Goal: Information Seeking & Learning: Check status

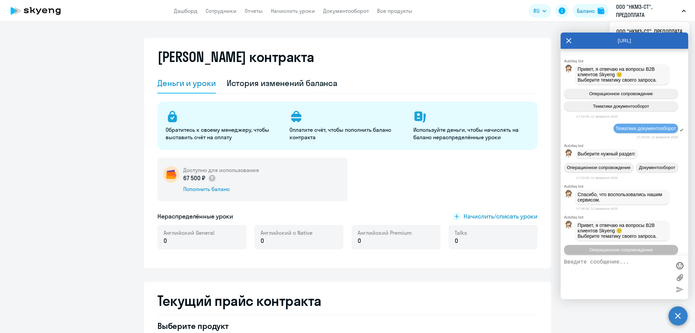
select select "english_adult_not_native_speaker"
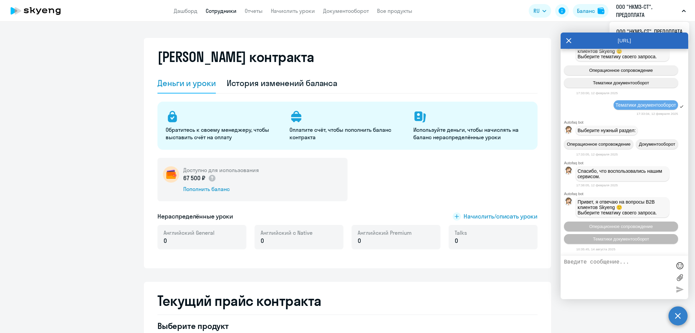
click at [217, 11] on link "Сотрудники" at bounding box center [221, 10] width 31 height 7
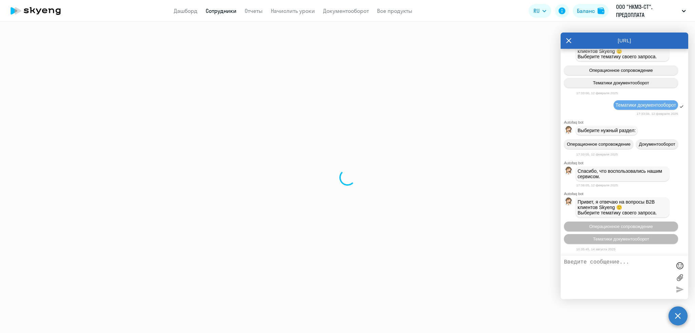
select select "30"
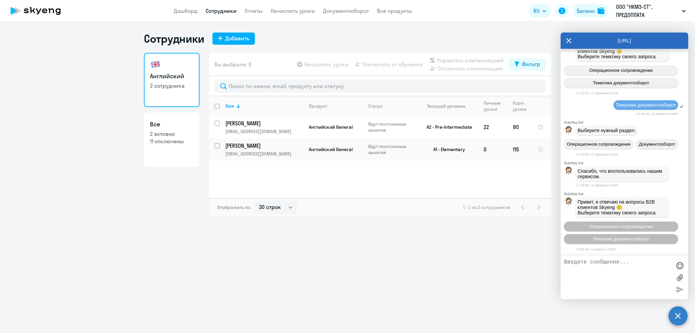
click at [569, 39] on icon at bounding box center [568, 40] width 5 height 5
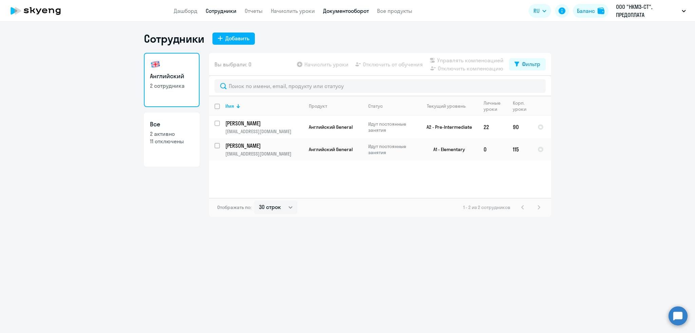
click at [338, 11] on link "Документооборот" at bounding box center [346, 10] width 46 height 7
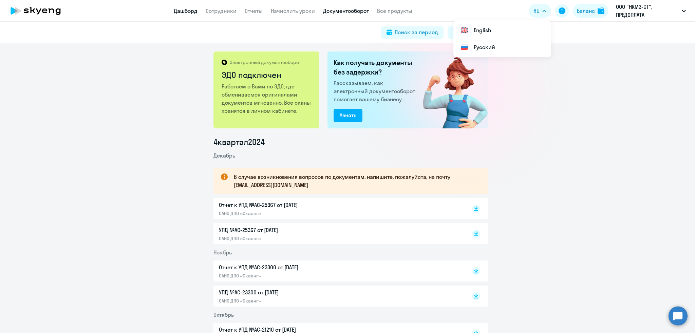
drag, startPoint x: 180, startPoint y: 12, endPoint x: 167, endPoint y: 21, distance: 15.7
click at [180, 12] on link "Дашборд" at bounding box center [186, 10] width 24 height 7
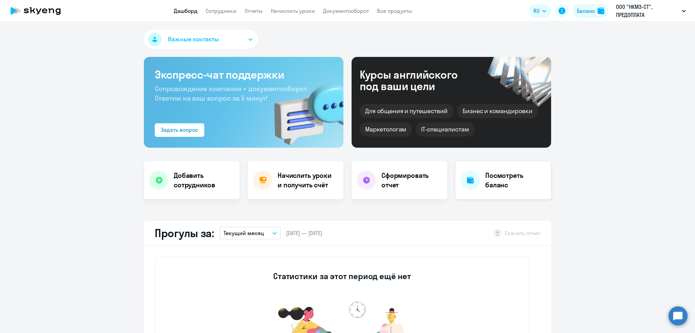
click at [498, 180] on h4 "Посмотреть баланс" at bounding box center [515, 180] width 60 height 19
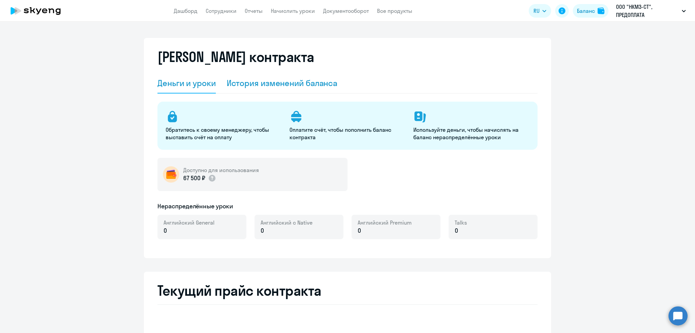
select select "english_adult_not_native_speaker"
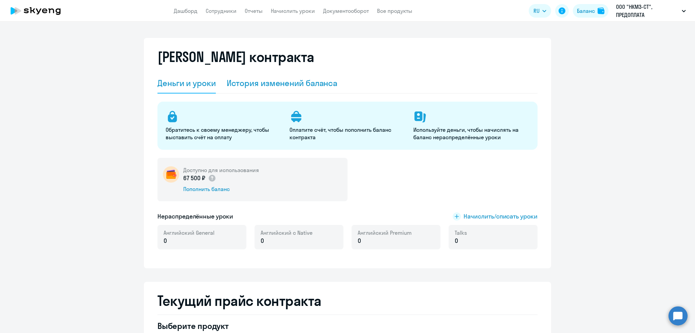
click at [308, 79] on div "История изменений баланса" at bounding box center [282, 83] width 111 height 11
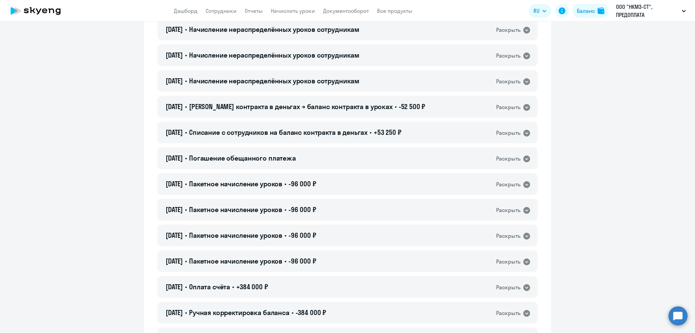
scroll to position [134, 0]
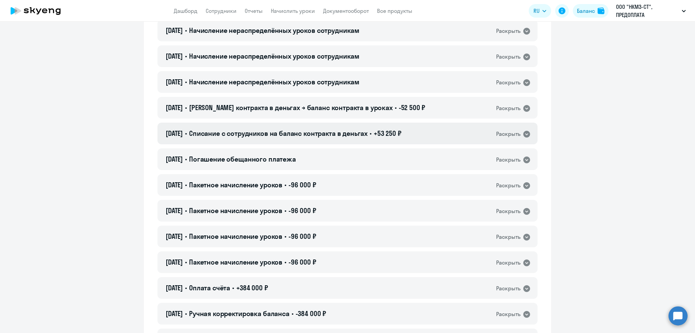
click at [319, 133] on span "Списание с сотрудников на баланс контракта в деньгах" at bounding box center [278, 133] width 178 height 8
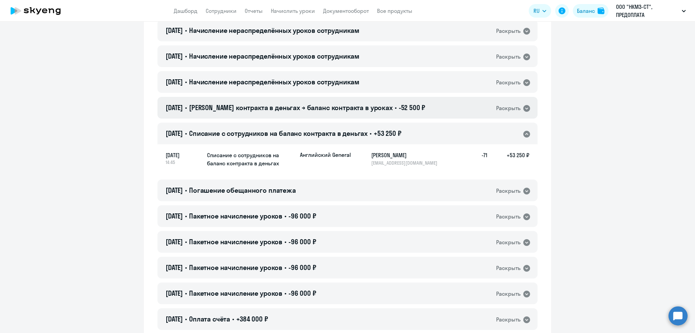
click at [322, 111] on span "[PERSON_NAME] контракта в деньгах → баланс контракта в уроках" at bounding box center [290, 107] width 203 height 8
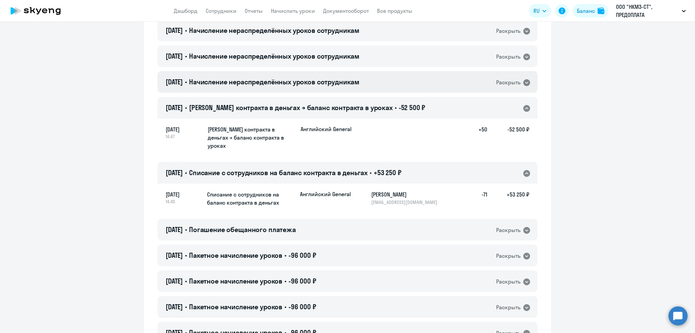
click at [344, 83] on span "Начисление нераспределённых уроков сотрудникам" at bounding box center [274, 82] width 170 height 8
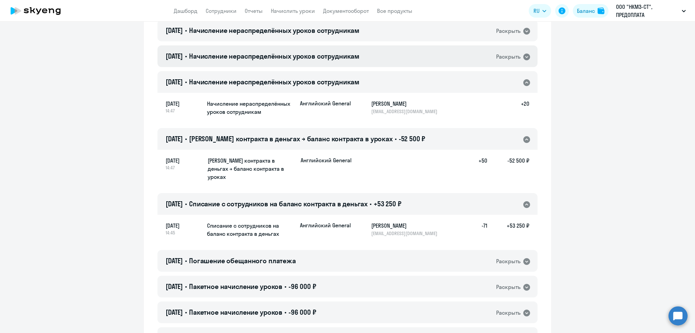
click at [312, 55] on span "Начисление нераспределённых уроков сотрудникам" at bounding box center [274, 56] width 170 height 8
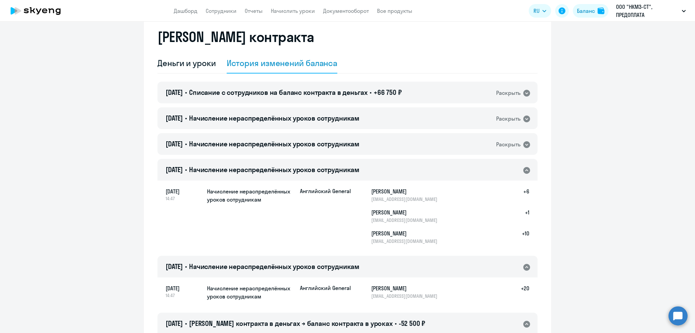
scroll to position [7, 0]
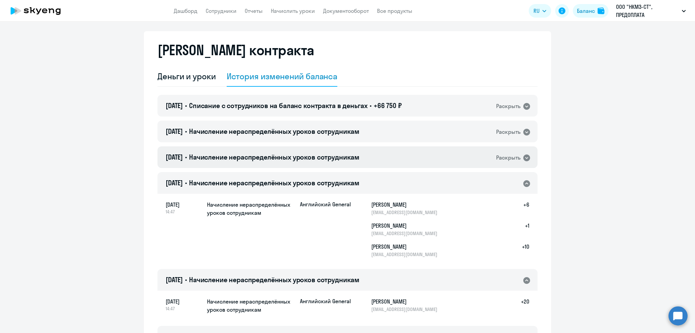
click at [236, 156] on span "Начисление нераспределённых уроков сотрудникам" at bounding box center [274, 157] width 170 height 8
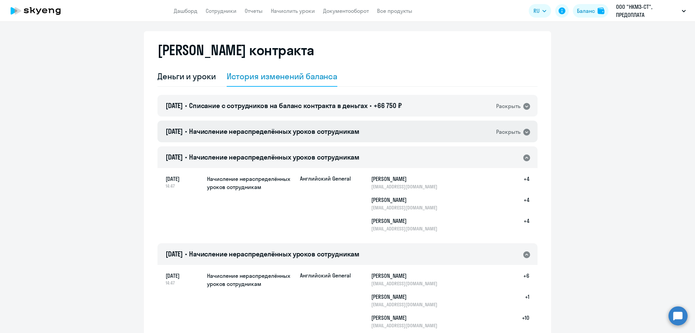
click at [253, 133] on span "Начисление нераспределённых уроков сотрудникам" at bounding box center [274, 131] width 170 height 8
